Goal: Task Accomplishment & Management: Complete application form

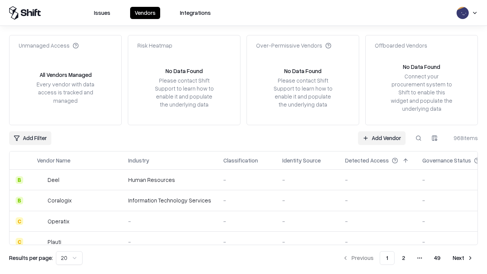
click at [382, 138] on link "Add Vendor" at bounding box center [382, 138] width 48 height 14
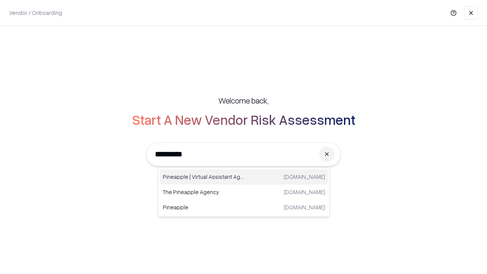
click at [244, 177] on div "Pineapple | Virtual Assistant Agency [DOMAIN_NAME]" at bounding box center [244, 176] width 168 height 15
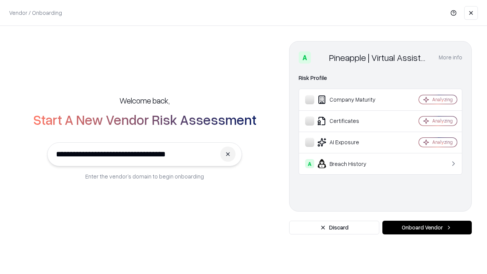
type input "**********"
click at [427, 228] on button "Onboard Vendor" at bounding box center [426, 228] width 89 height 14
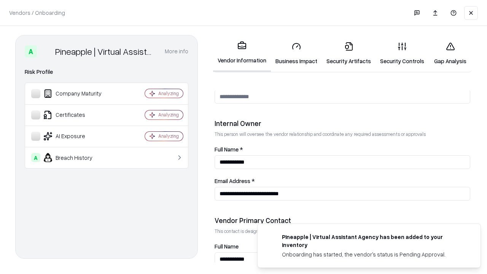
scroll to position [394, 0]
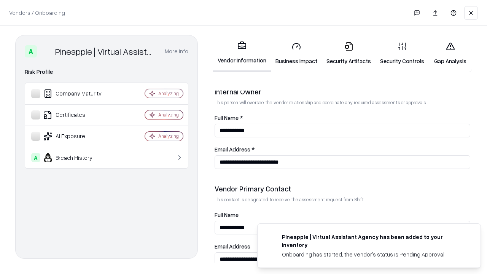
click at [296, 53] on link "Business Impact" at bounding box center [296, 53] width 51 height 35
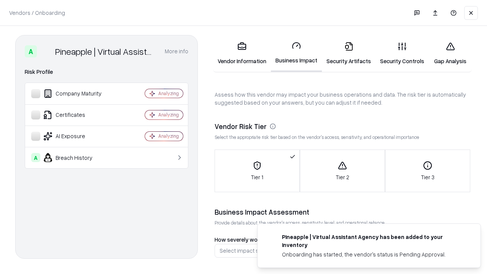
click at [348, 53] on link "Security Artifacts" at bounding box center [349, 53] width 54 height 35
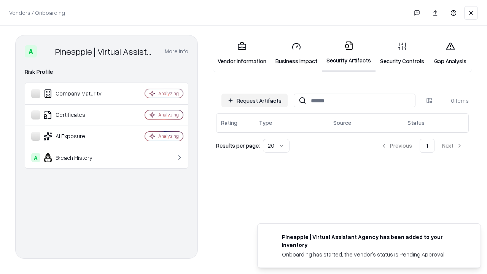
click at [255, 100] on button "Request Artifacts" at bounding box center [254, 101] width 66 height 14
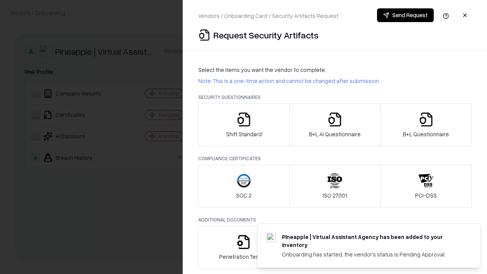
click at [243, 125] on icon "button" at bounding box center [243, 119] width 15 height 15
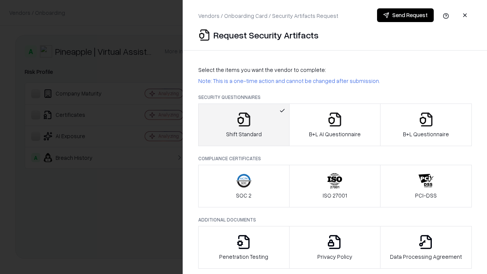
click at [405, 15] on button "Send Request" at bounding box center [405, 15] width 57 height 14
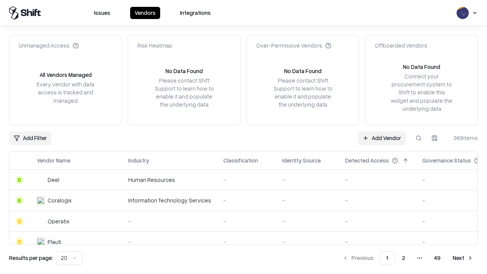
click at [418, 138] on button at bounding box center [419, 138] width 14 height 14
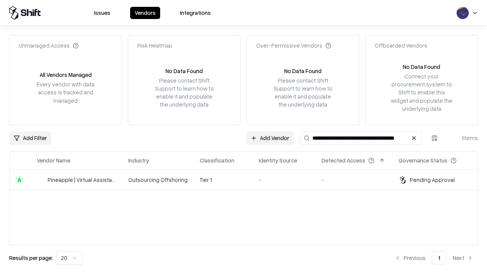
type input "**********"
click at [248, 180] on td "Tier 1" at bounding box center [223, 180] width 59 height 21
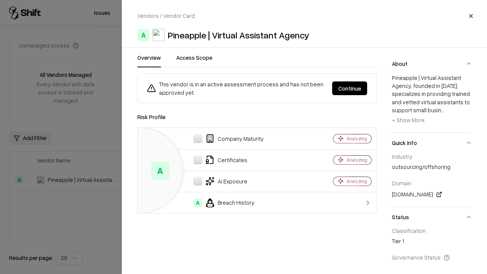
click at [350, 88] on button "Continue" at bounding box center [349, 88] width 35 height 14
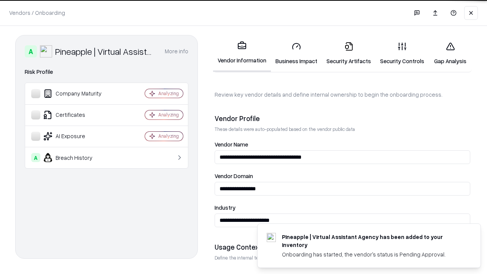
click at [348, 53] on link "Security Artifacts" at bounding box center [349, 53] width 54 height 35
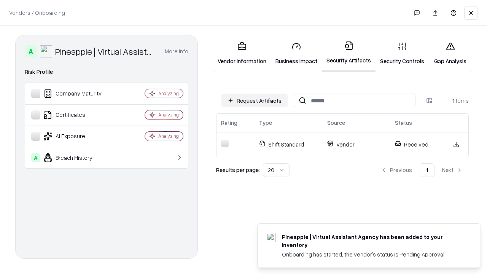
click at [450, 53] on link "Gap Analysis" at bounding box center [450, 53] width 43 height 35
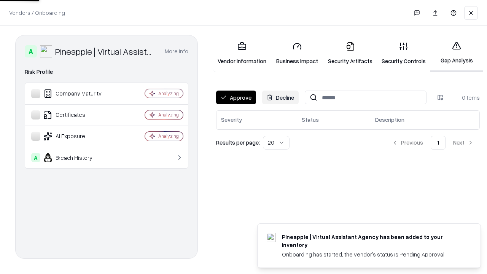
click at [236, 97] on button "Approve" at bounding box center [236, 98] width 40 height 14
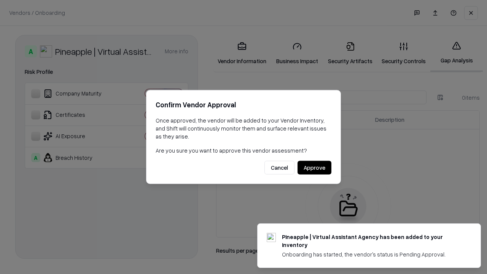
click at [314, 167] on button "Approve" at bounding box center [315, 168] width 34 height 14
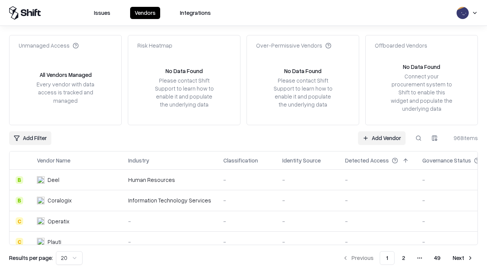
type input "**********"
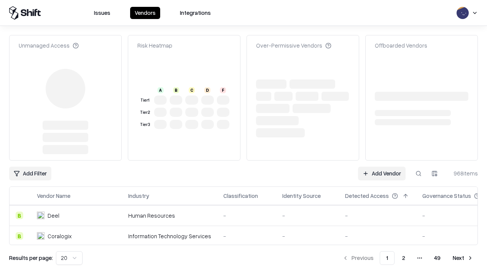
click at [382, 167] on link "Add Vendor" at bounding box center [382, 174] width 48 height 14
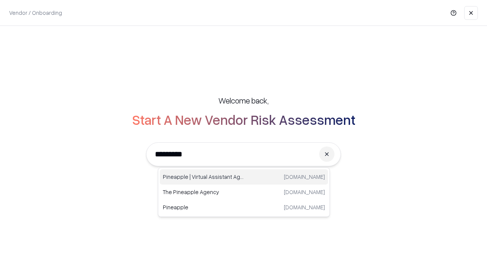
click at [244, 177] on div "Pineapple | Virtual Assistant Agency [DOMAIN_NAME]" at bounding box center [244, 176] width 168 height 15
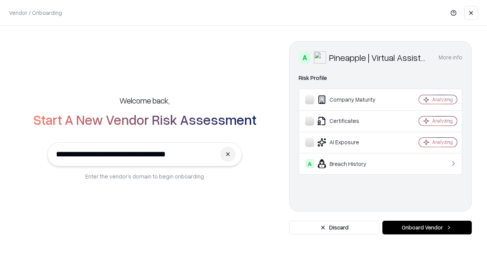
type input "**********"
click at [427, 228] on button "Onboard Vendor" at bounding box center [426, 228] width 89 height 14
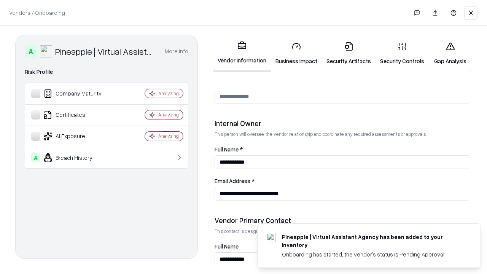
scroll to position [394, 0]
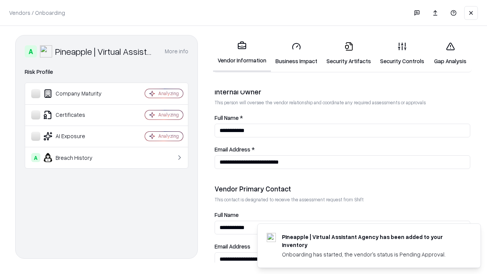
click at [450, 53] on link "Gap Analysis" at bounding box center [450, 53] width 43 height 35
